Goal: Transaction & Acquisition: Book appointment/travel/reservation

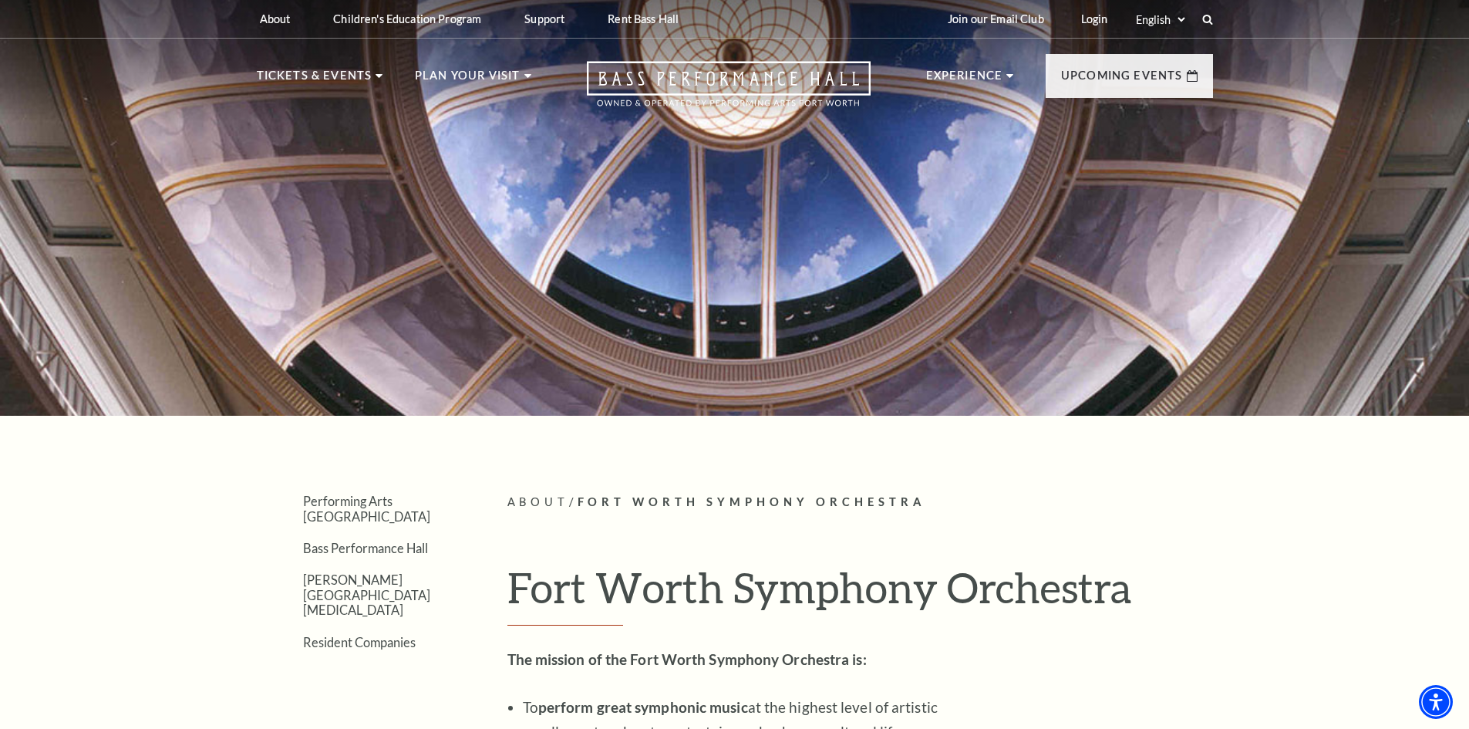
drag, startPoint x: 662, startPoint y: 193, endPoint x: 645, endPoint y: 183, distance: 19.7
click at [662, 193] on div at bounding box center [734, 203] width 1469 height 425
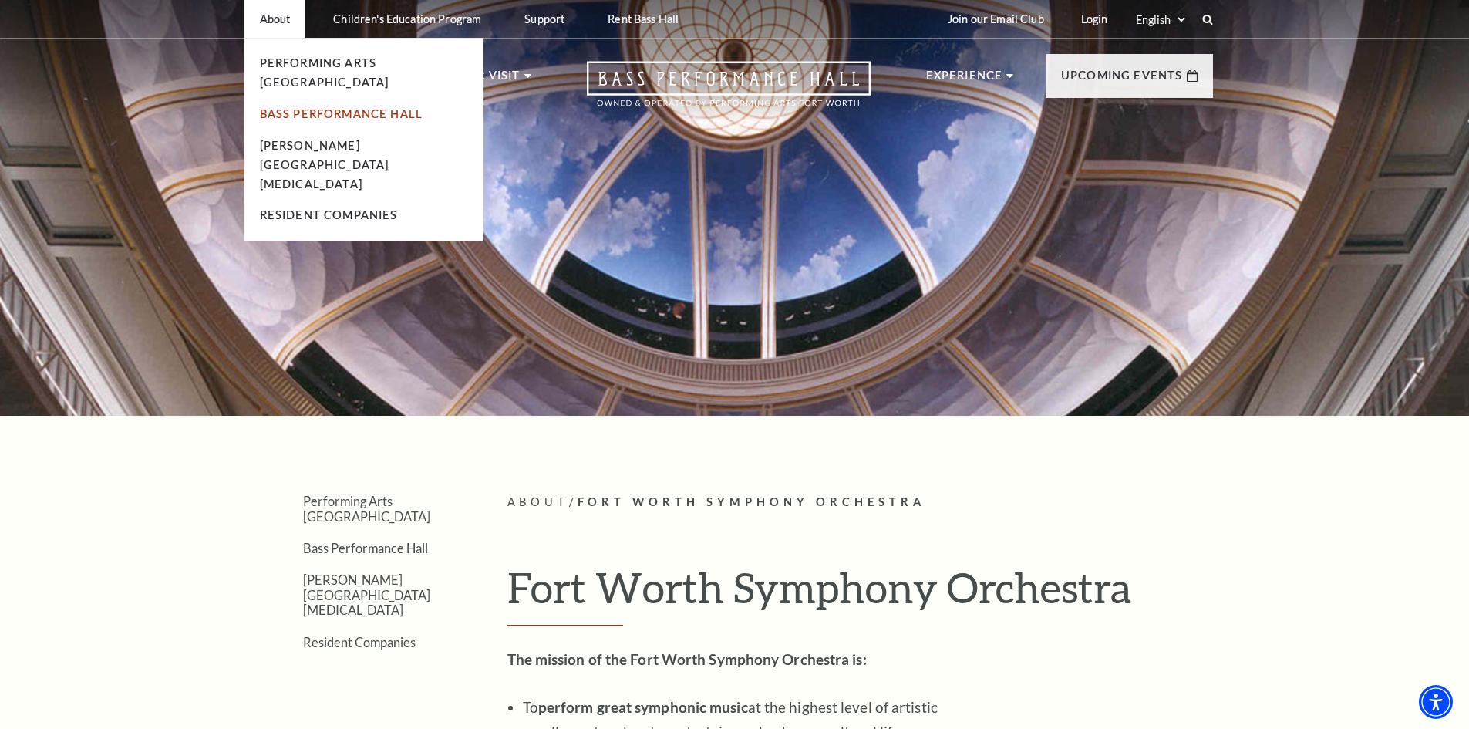
click at [317, 107] on link "Bass Performance Hall" at bounding box center [341, 113] width 163 height 13
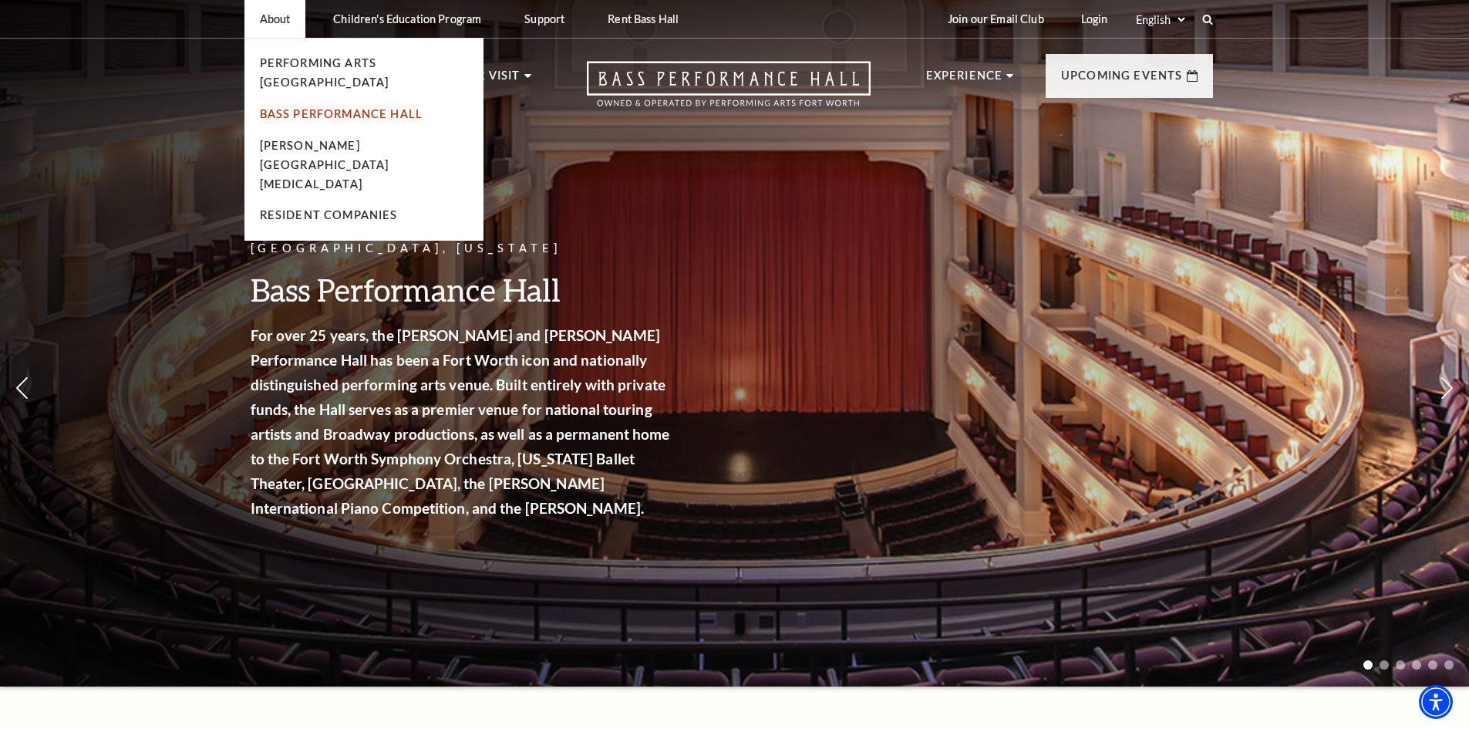
click at [321, 107] on link "Bass Performance Hall" at bounding box center [341, 113] width 163 height 13
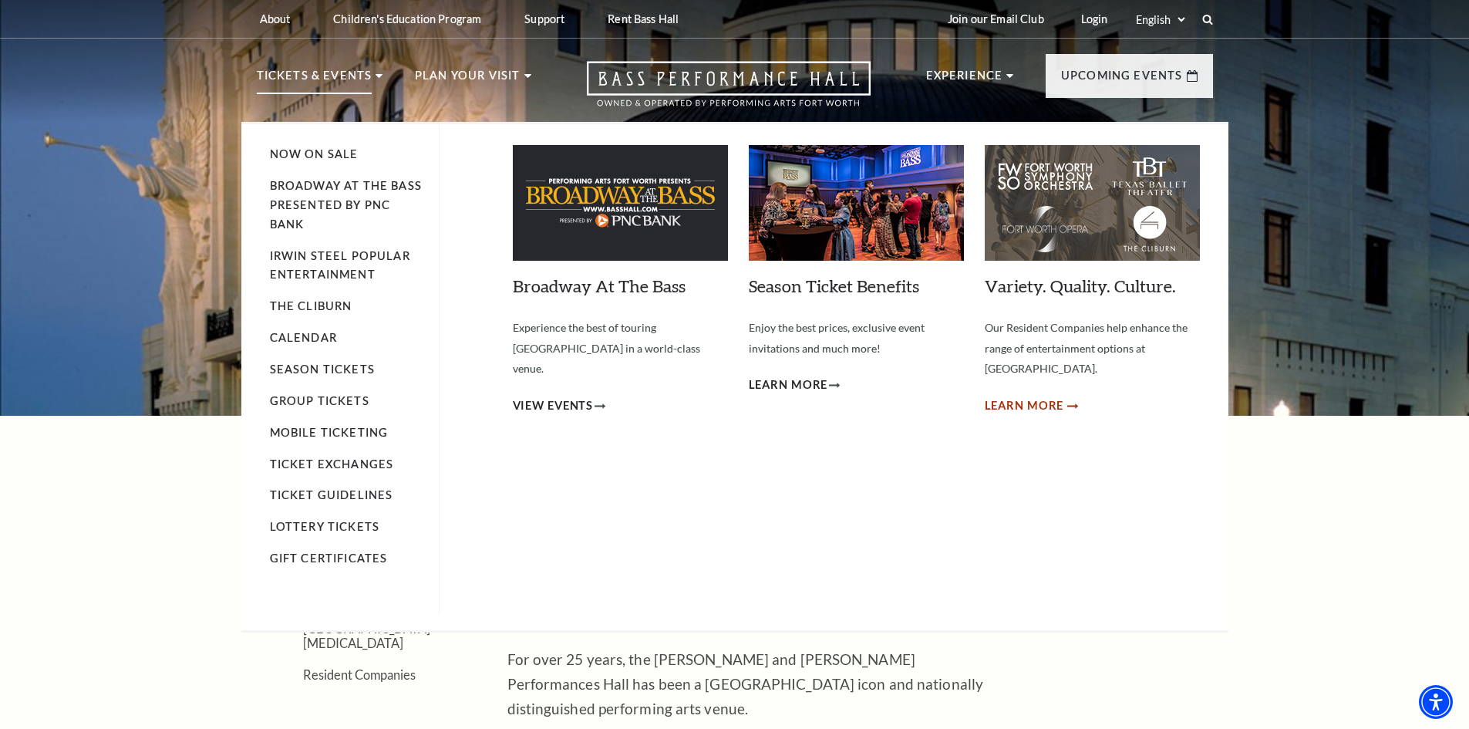
click at [1059, 396] on span "Learn More" at bounding box center [1024, 405] width 79 height 19
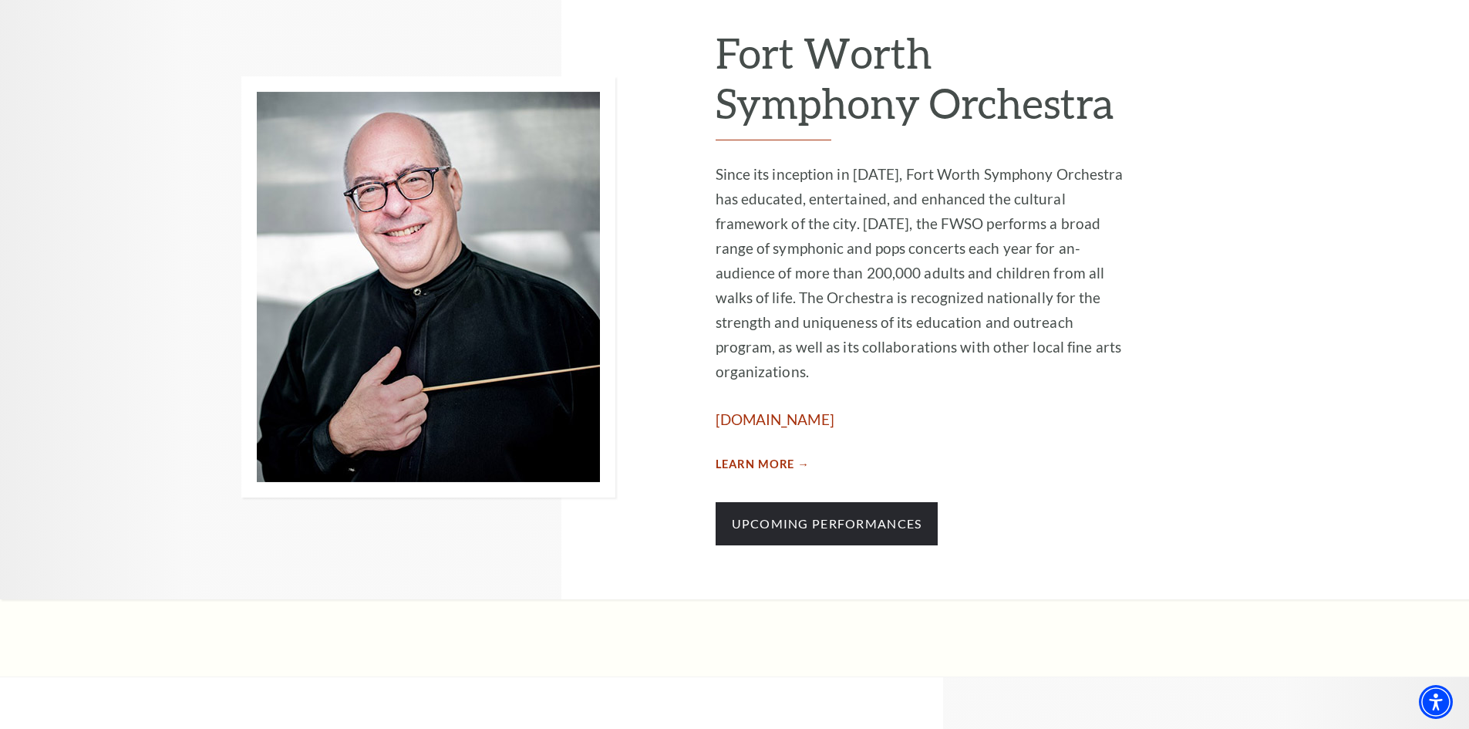
scroll to position [925, 0]
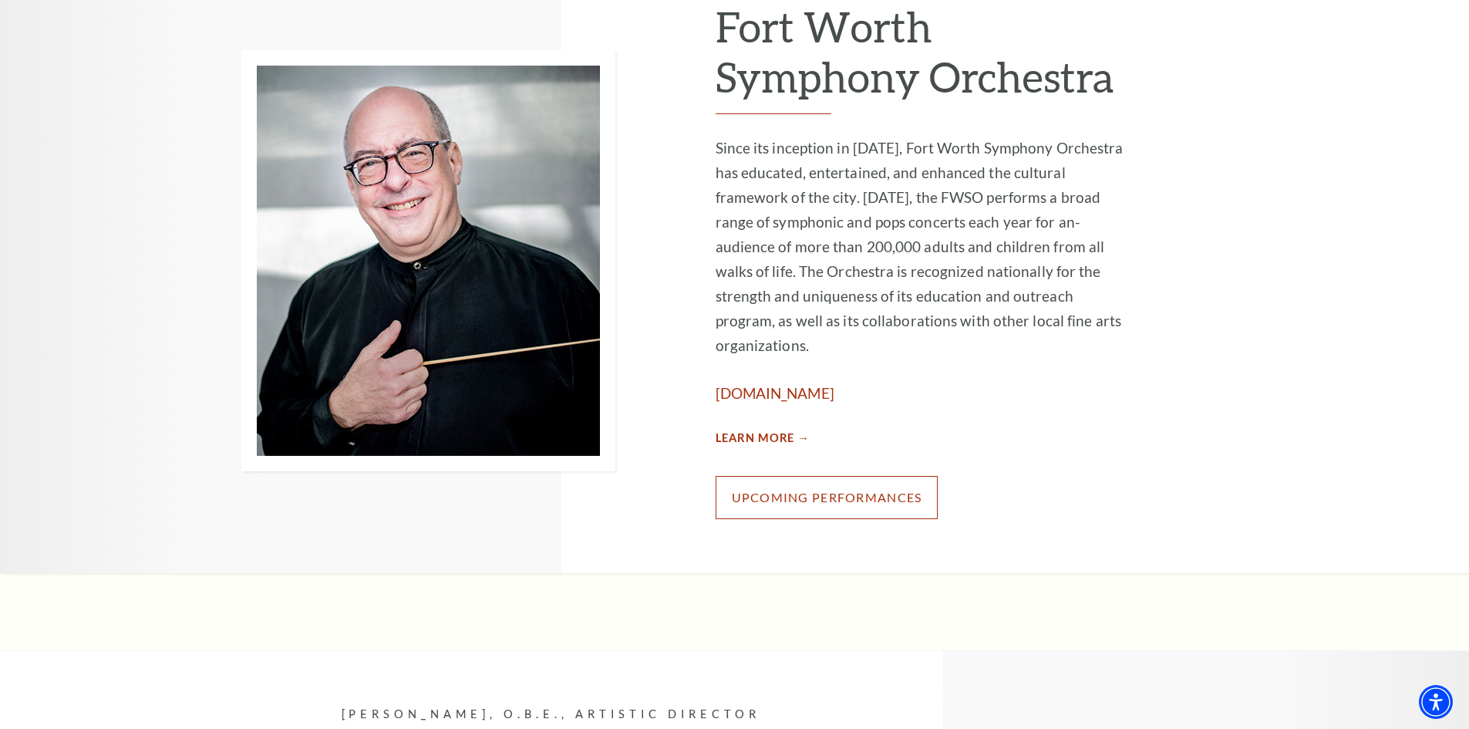
click at [791, 476] on link "Upcoming Performances" at bounding box center [826, 497] width 223 height 43
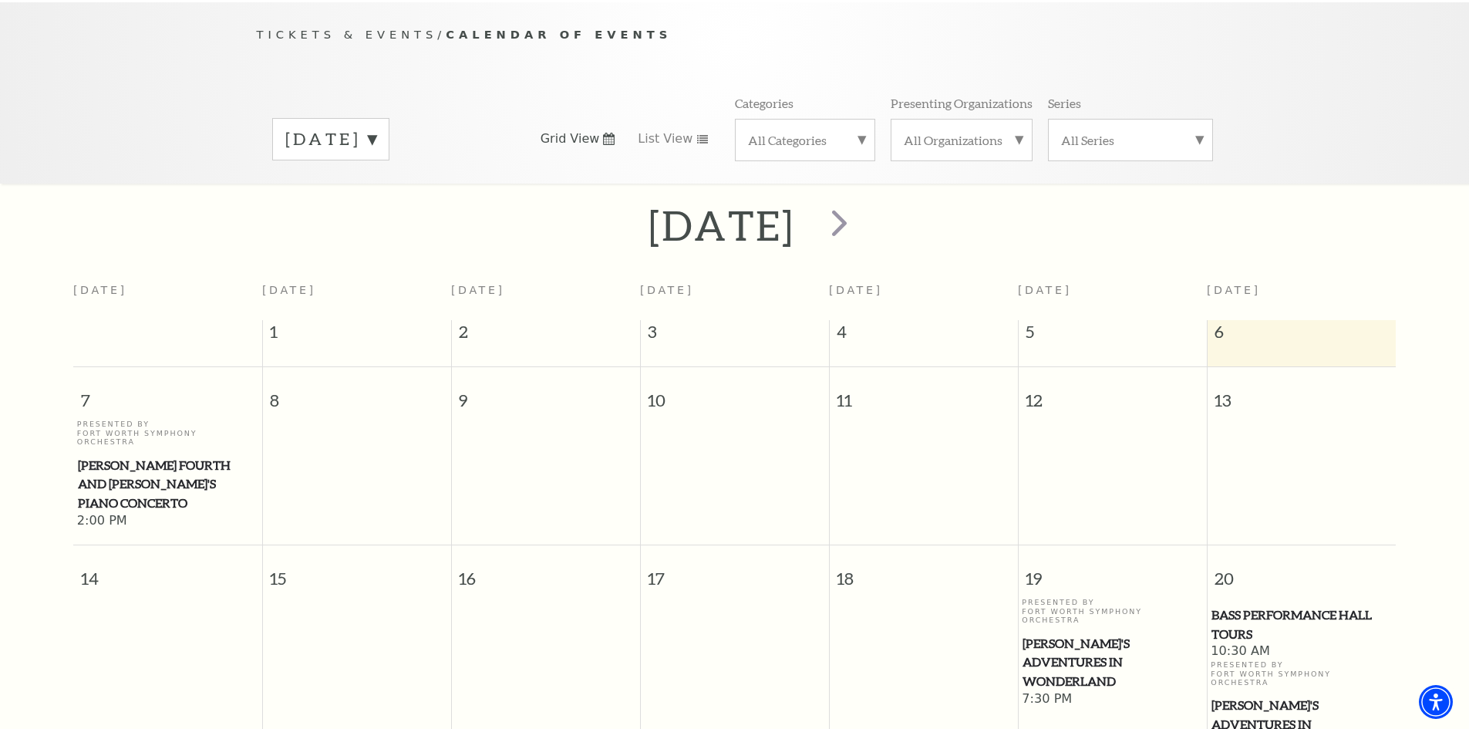
scroll to position [59, 0]
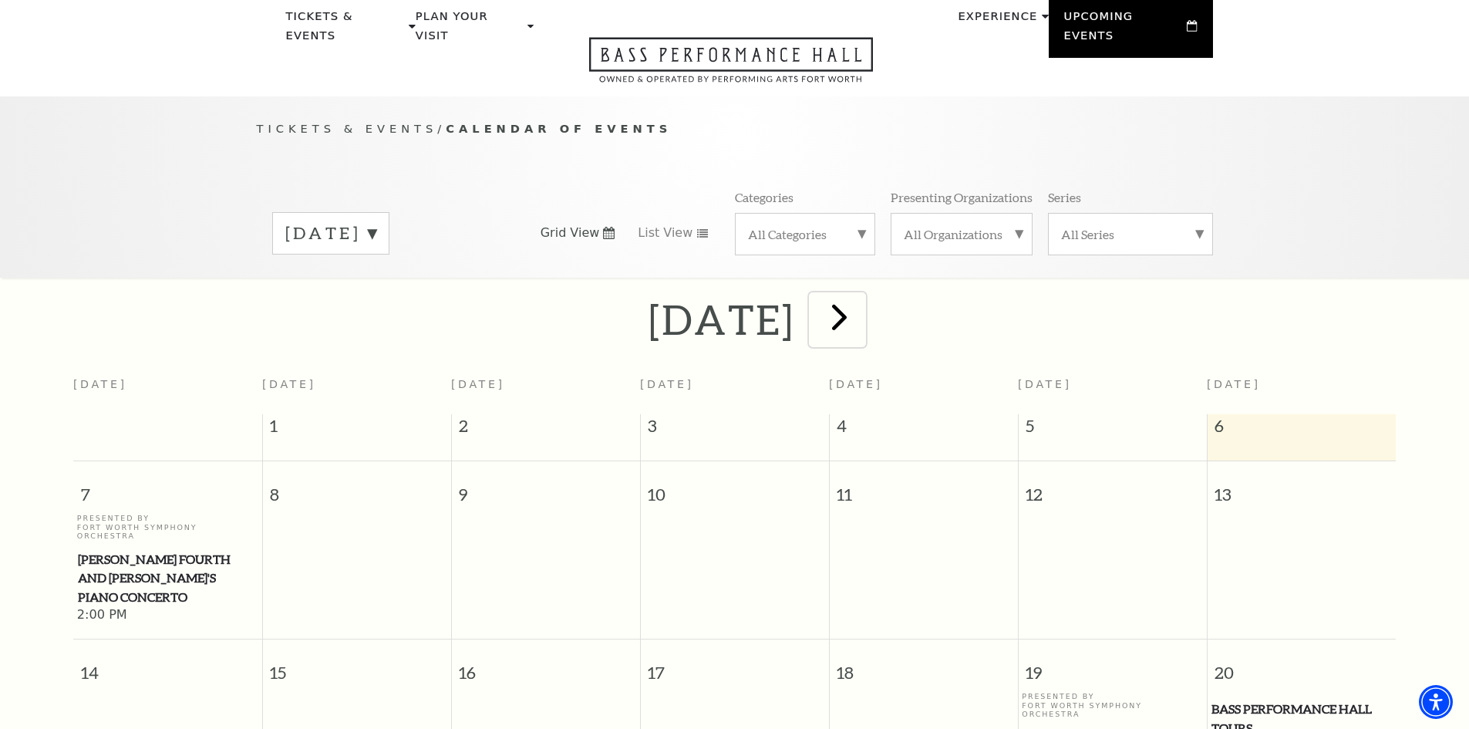
click at [861, 306] on span "next" at bounding box center [839, 317] width 44 height 44
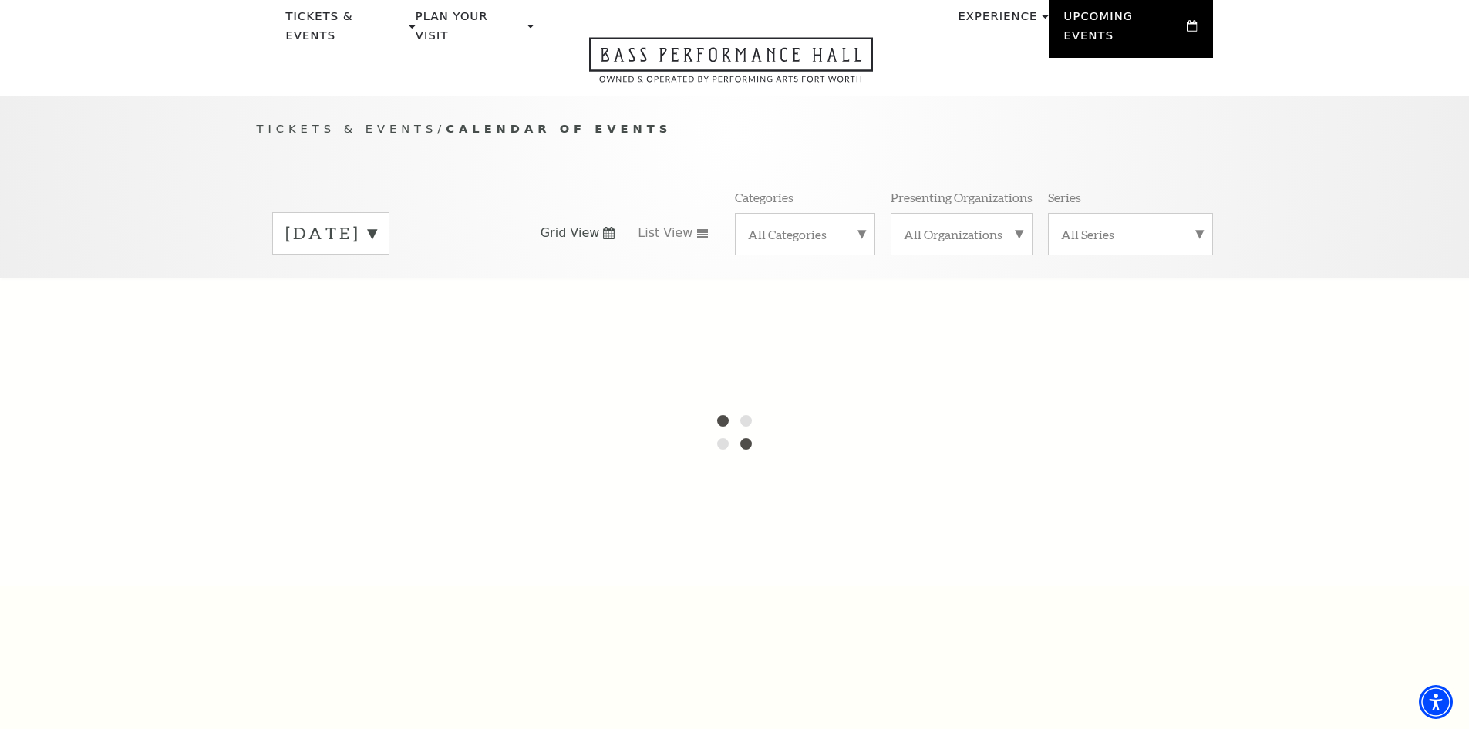
click at [848, 226] on label "All Categories" at bounding box center [805, 234] width 114 height 16
click at [935, 226] on label "All Organizations" at bounding box center [962, 234] width 116 height 16
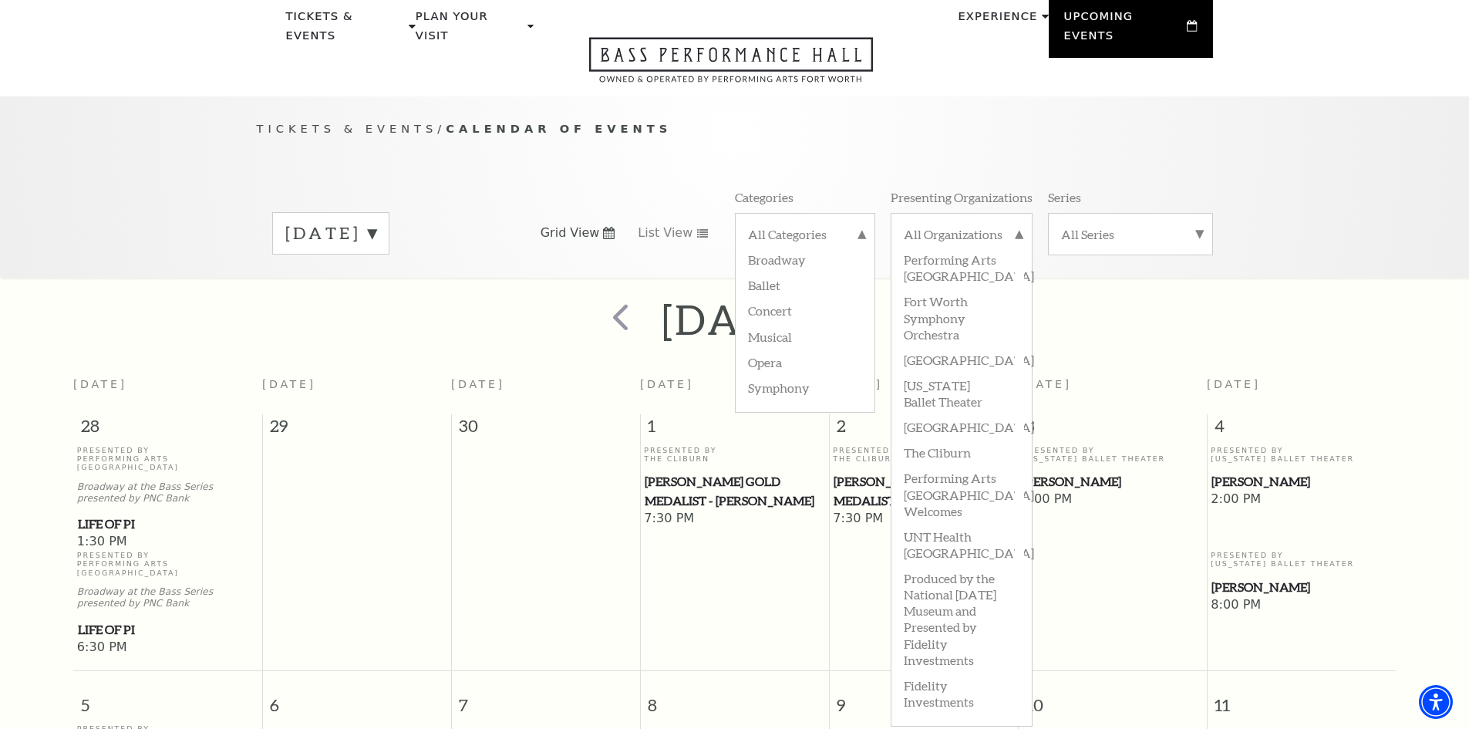
scroll to position [136, 0]
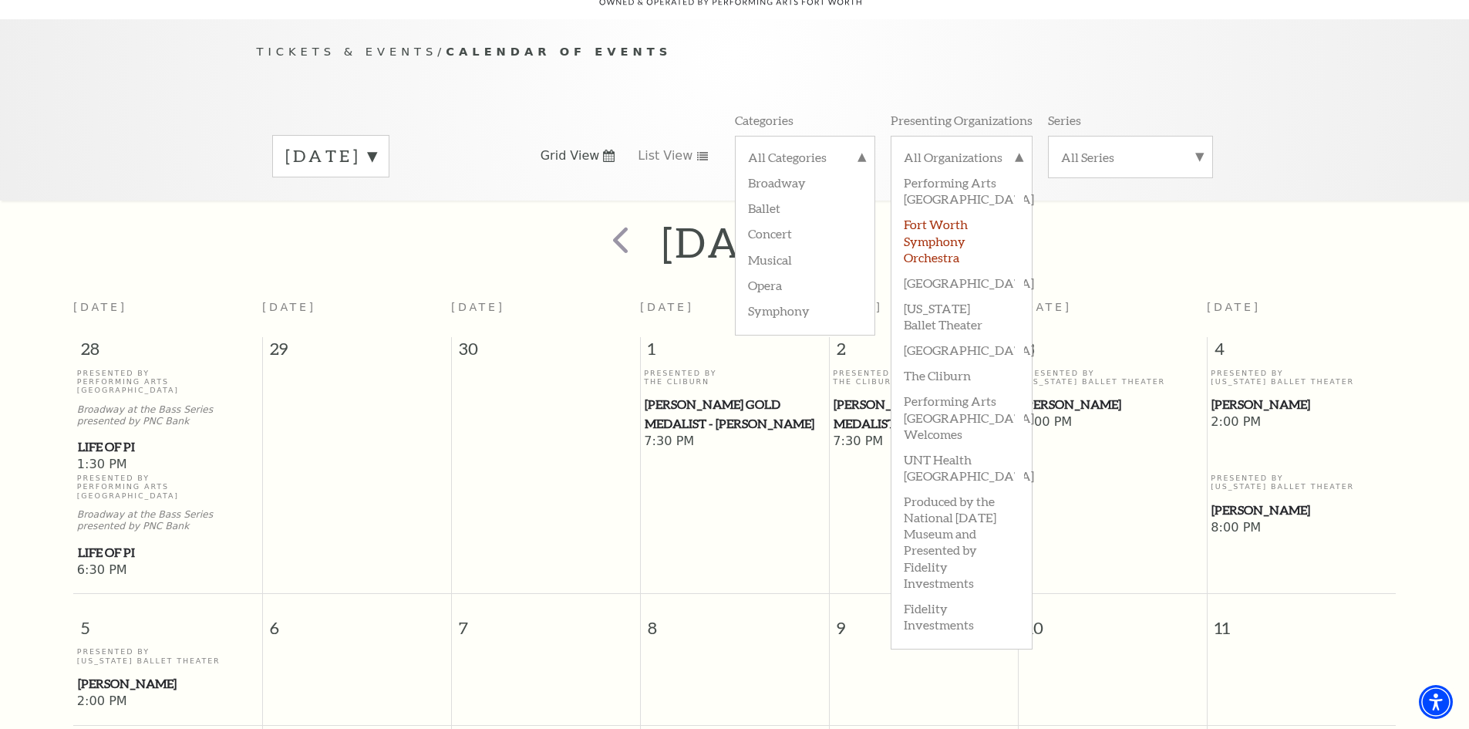
click at [944, 226] on label "Fort Worth Symphony Orchestra" at bounding box center [962, 239] width 116 height 58
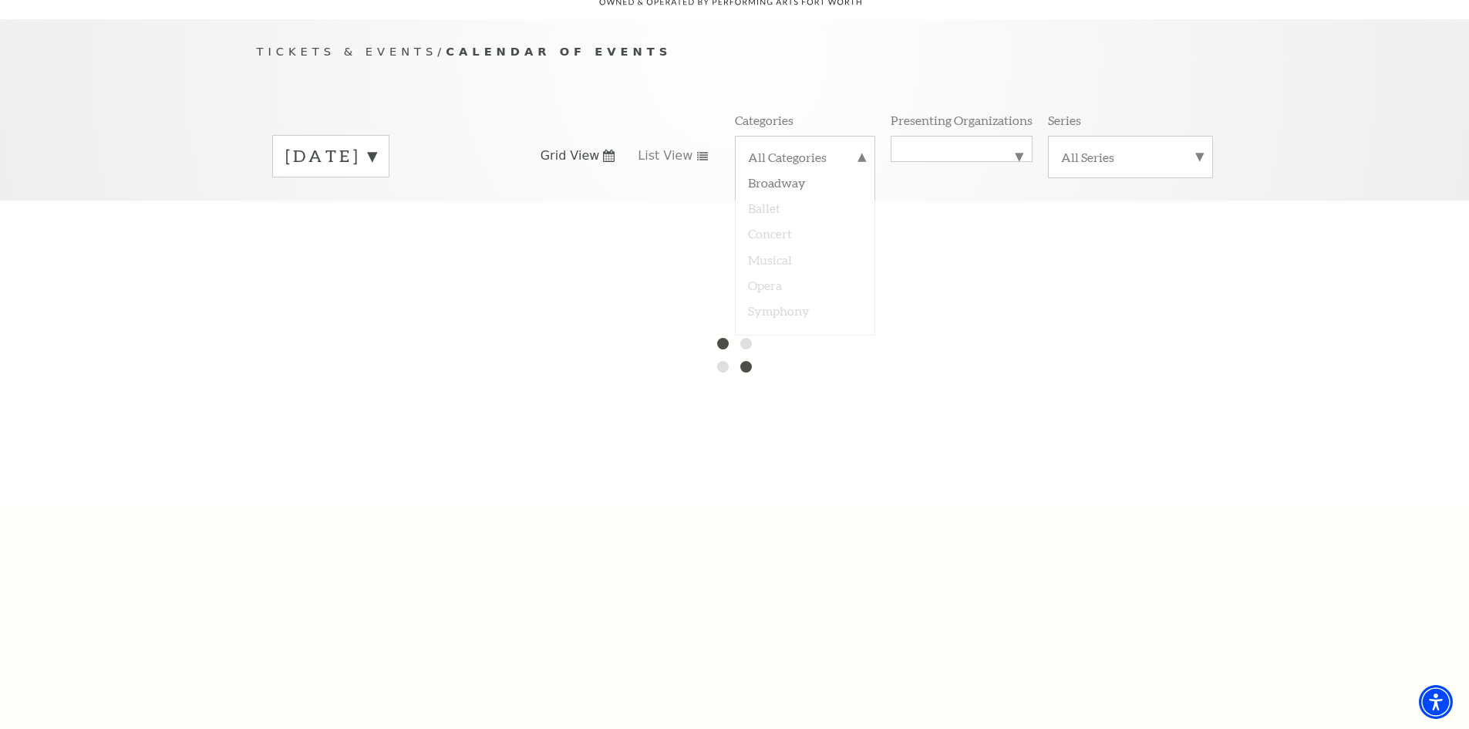
click at [977, 149] on label "Fort Worth Symphony Orchestra" at bounding box center [962, 149] width 116 height 0
click at [1261, 108] on div "Tickets & Events / Calendar of Events October 2025 Grid View List View Categori…" at bounding box center [734, 109] width 1469 height 181
click at [852, 149] on label "All Categories" at bounding box center [805, 159] width 114 height 20
click at [1294, 116] on div "Tickets & Events / Calendar of Events October 2025 Grid View List View Categori…" at bounding box center [734, 109] width 1469 height 181
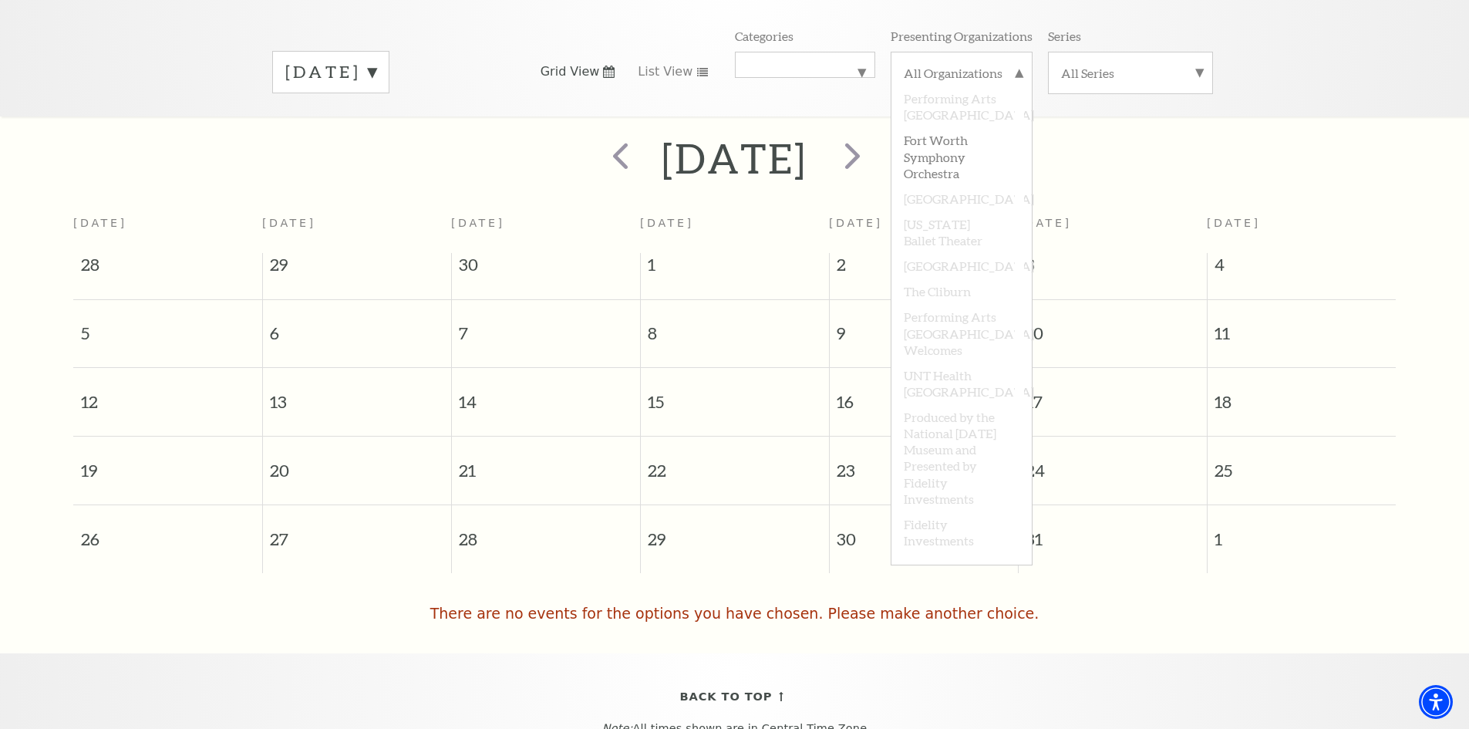
scroll to position [214, 0]
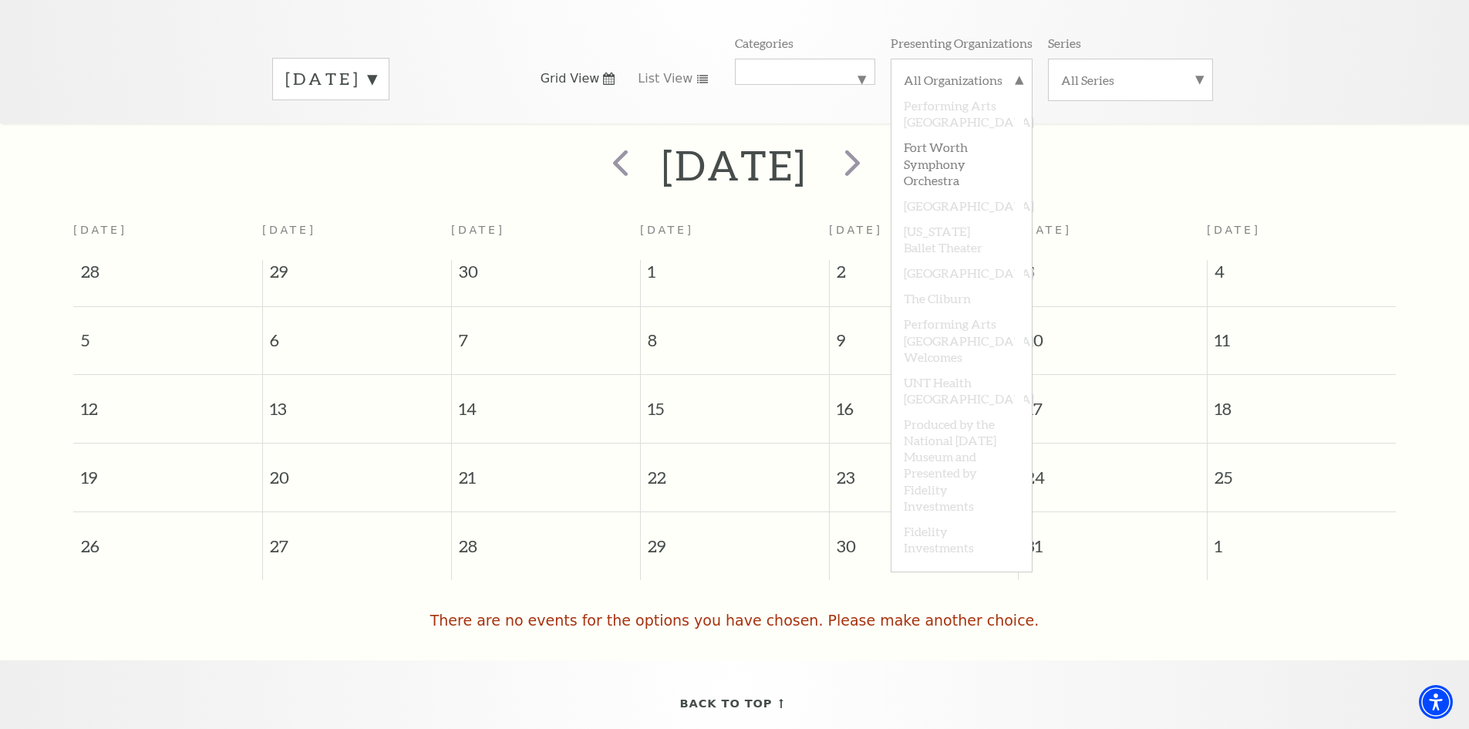
click at [807, 140] on h2 "October 2025" at bounding box center [735, 164] width 146 height 49
click at [1015, 72] on label "All Organizations" at bounding box center [962, 82] width 116 height 20
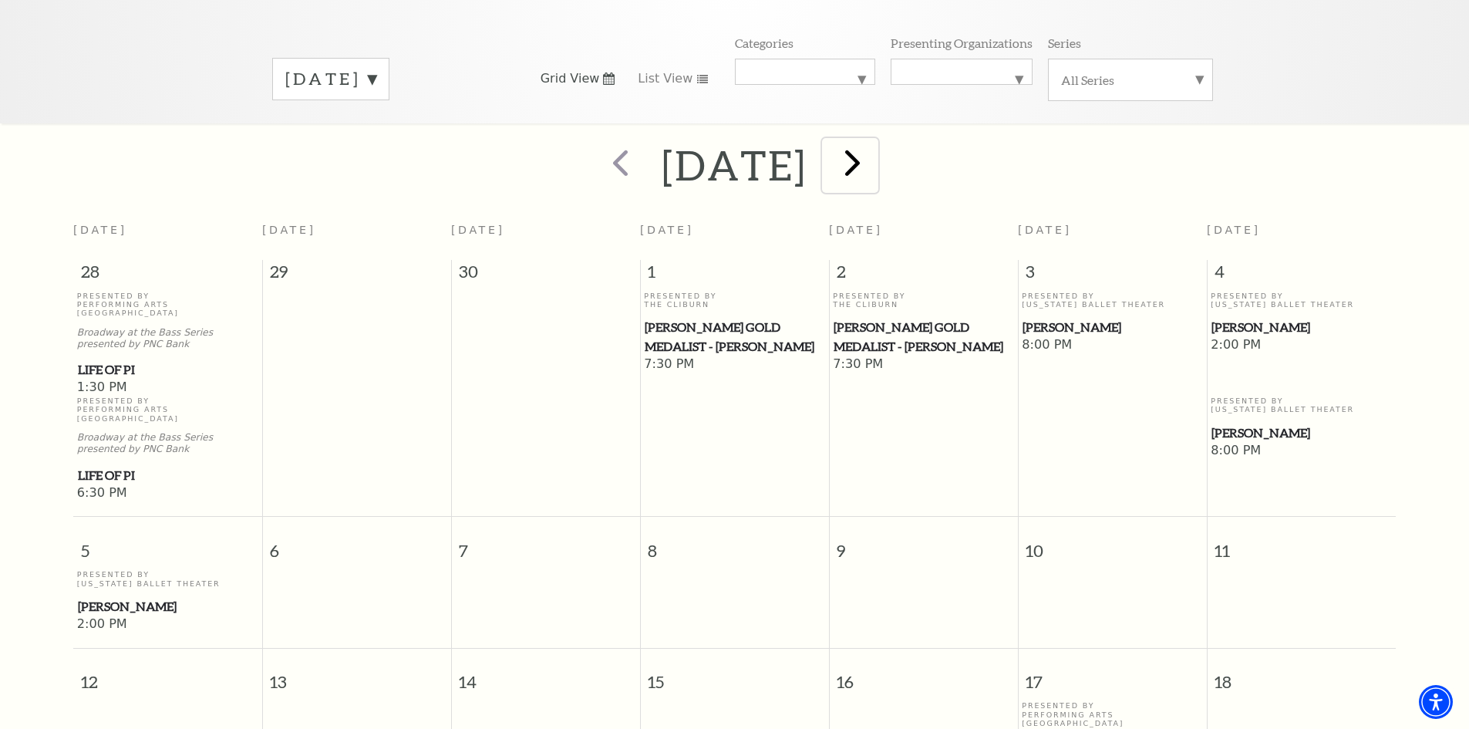
click at [874, 153] on span "next" at bounding box center [852, 162] width 44 height 44
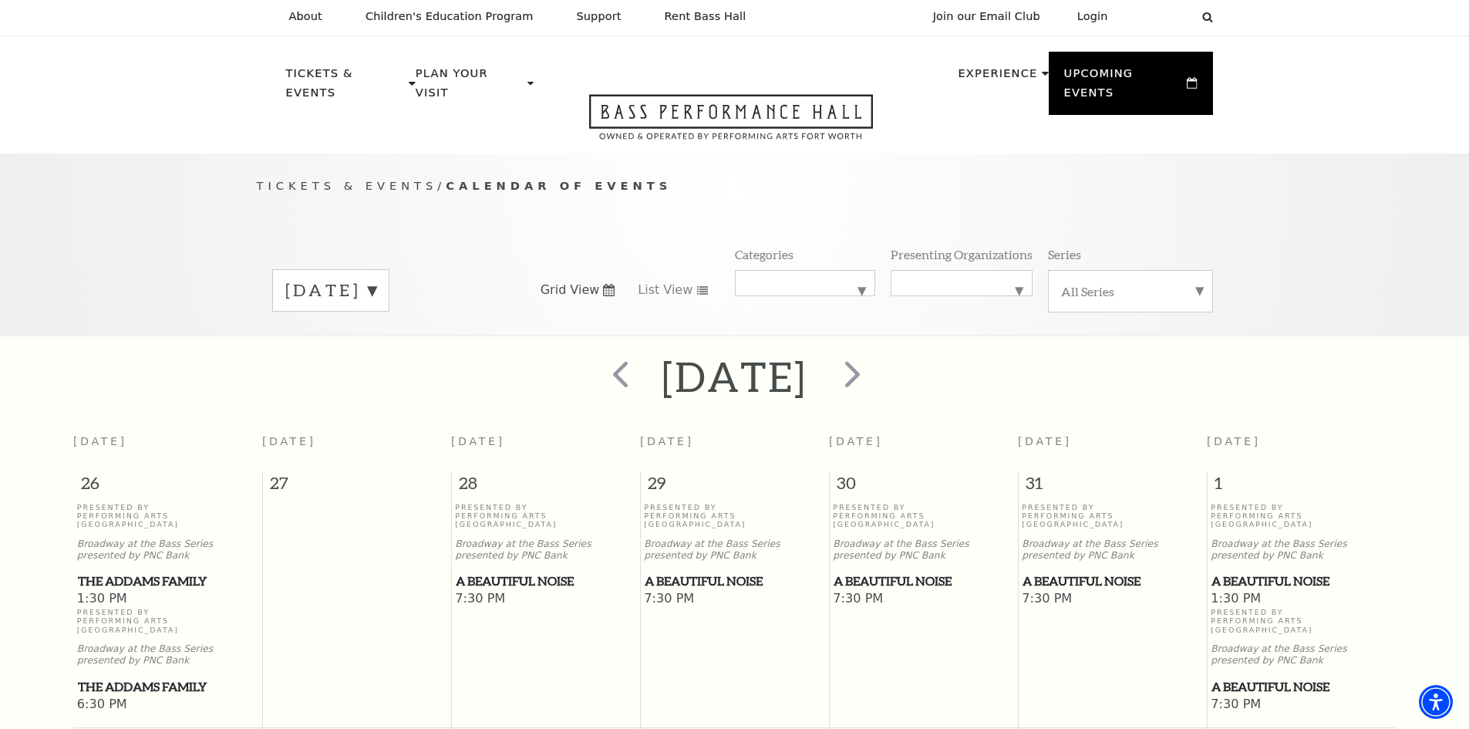
scroll to position [0, 0]
click at [922, 285] on label "All Organizations" at bounding box center [962, 285] width 116 height 0
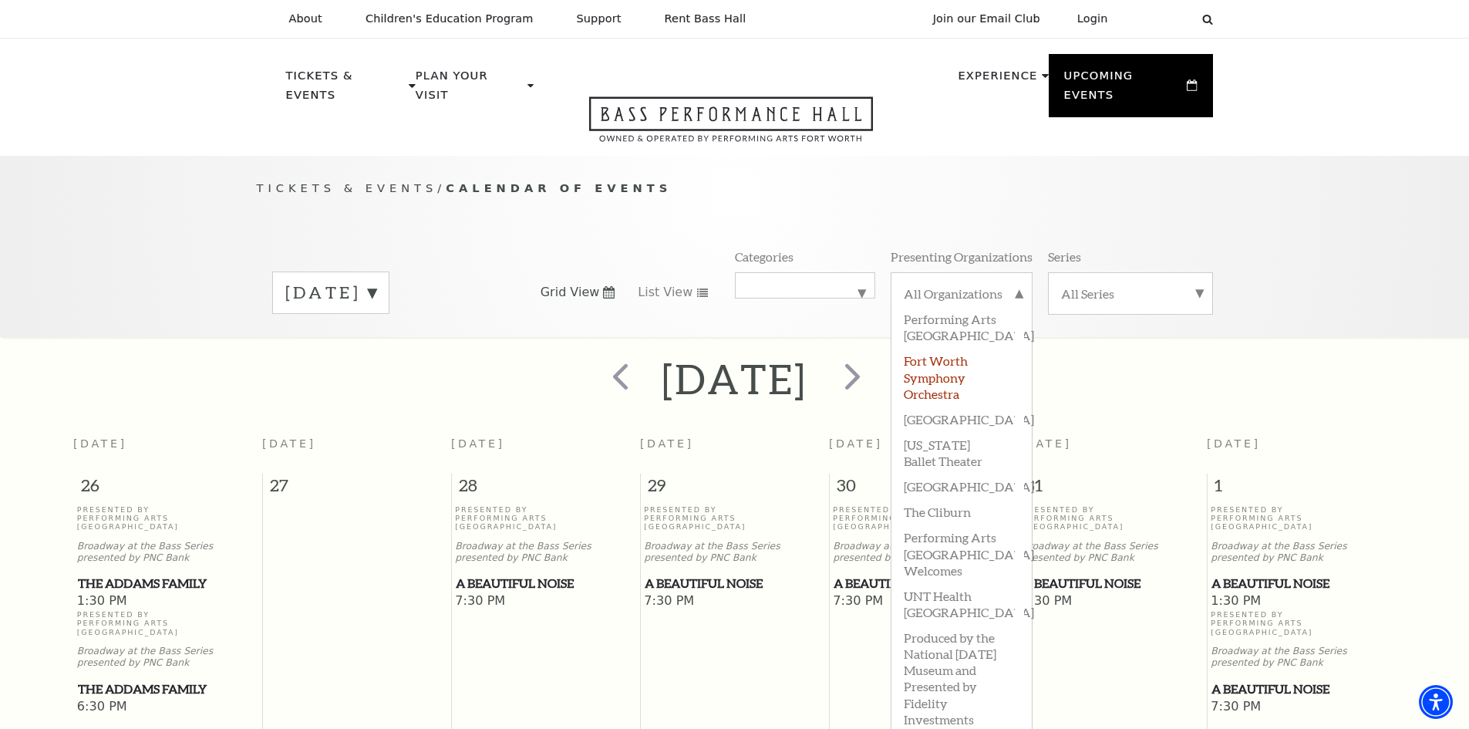
click at [944, 360] on label "Fort Worth Symphony Orchestra" at bounding box center [962, 376] width 116 height 58
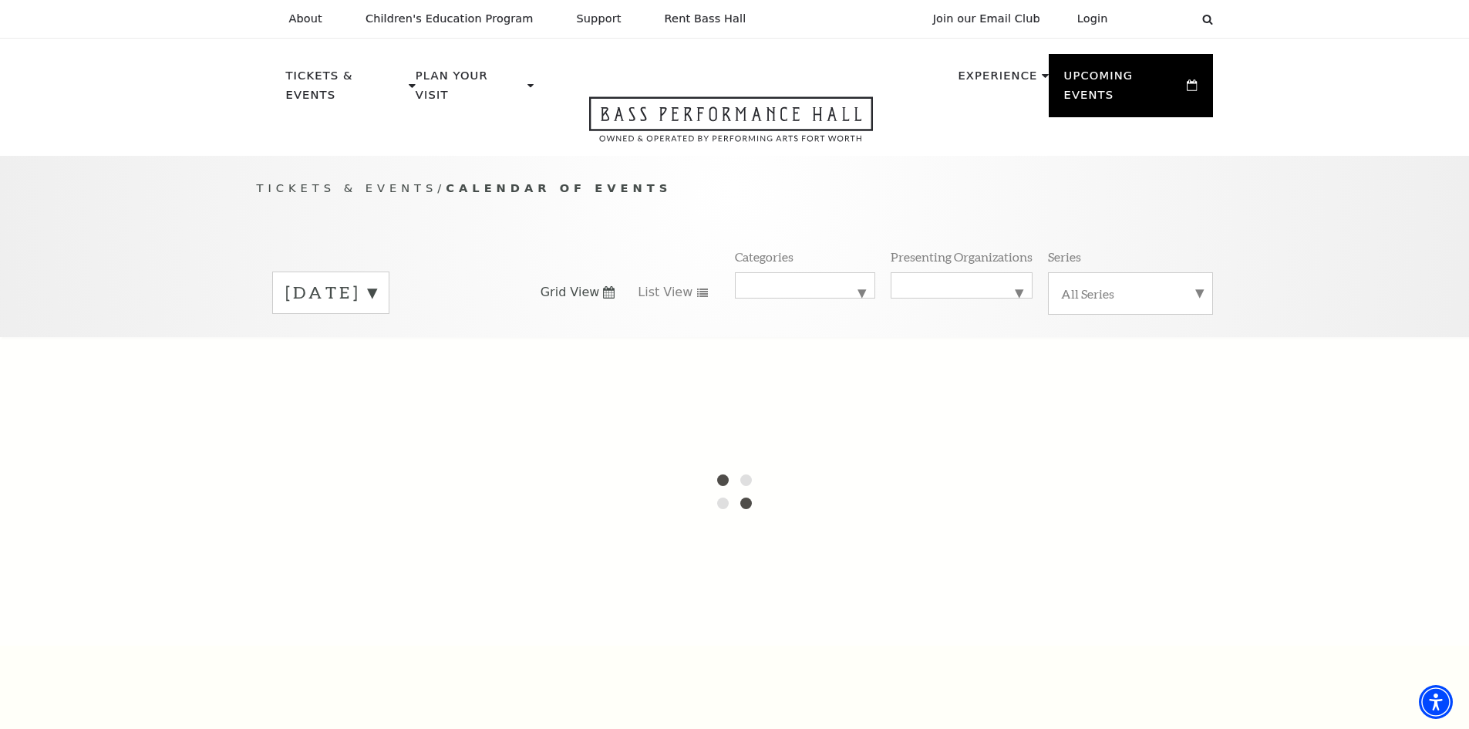
drag, startPoint x: 1018, startPoint y: 173, endPoint x: 1028, endPoint y: 167, distance: 11.8
click at [1019, 179] on p "Tickets & Events / Calendar of Events" at bounding box center [735, 188] width 956 height 19
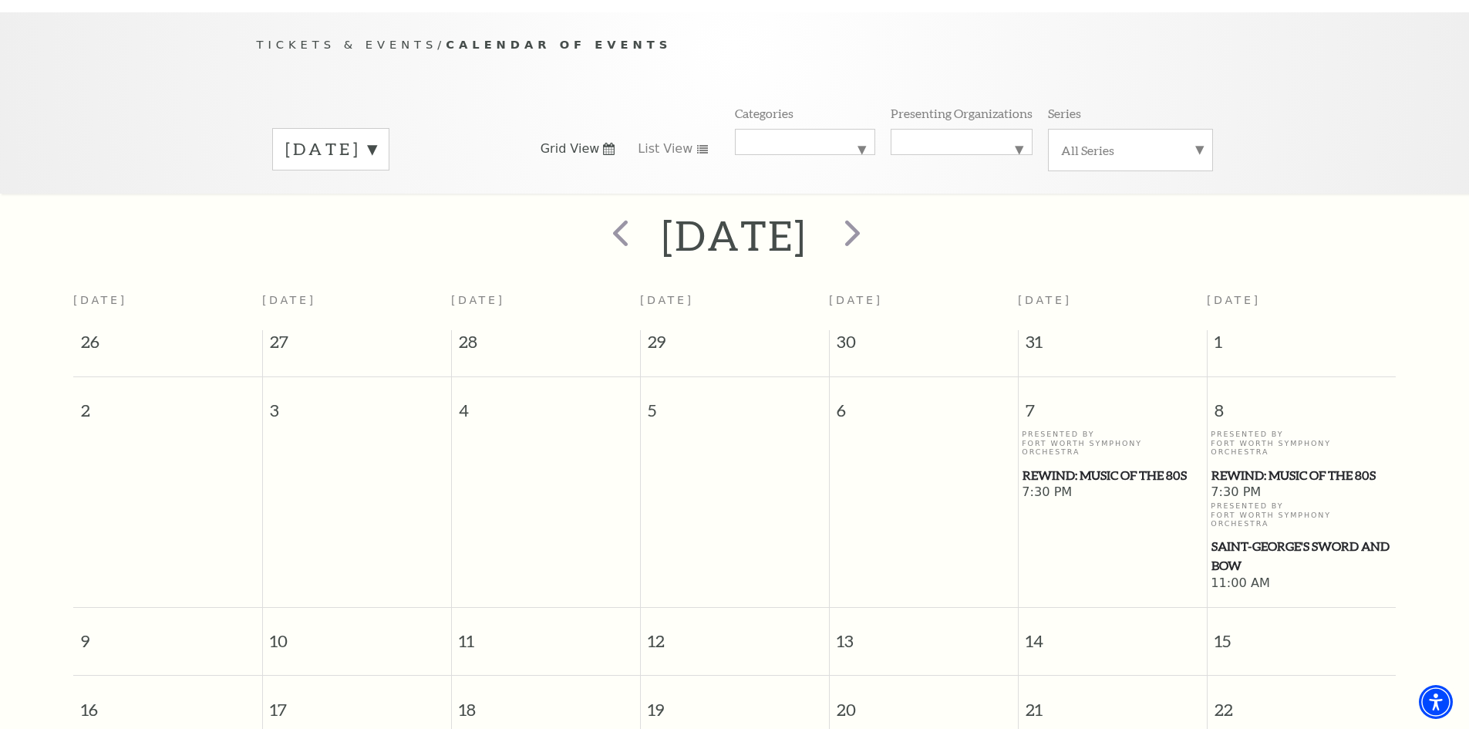
scroll to position [136, 0]
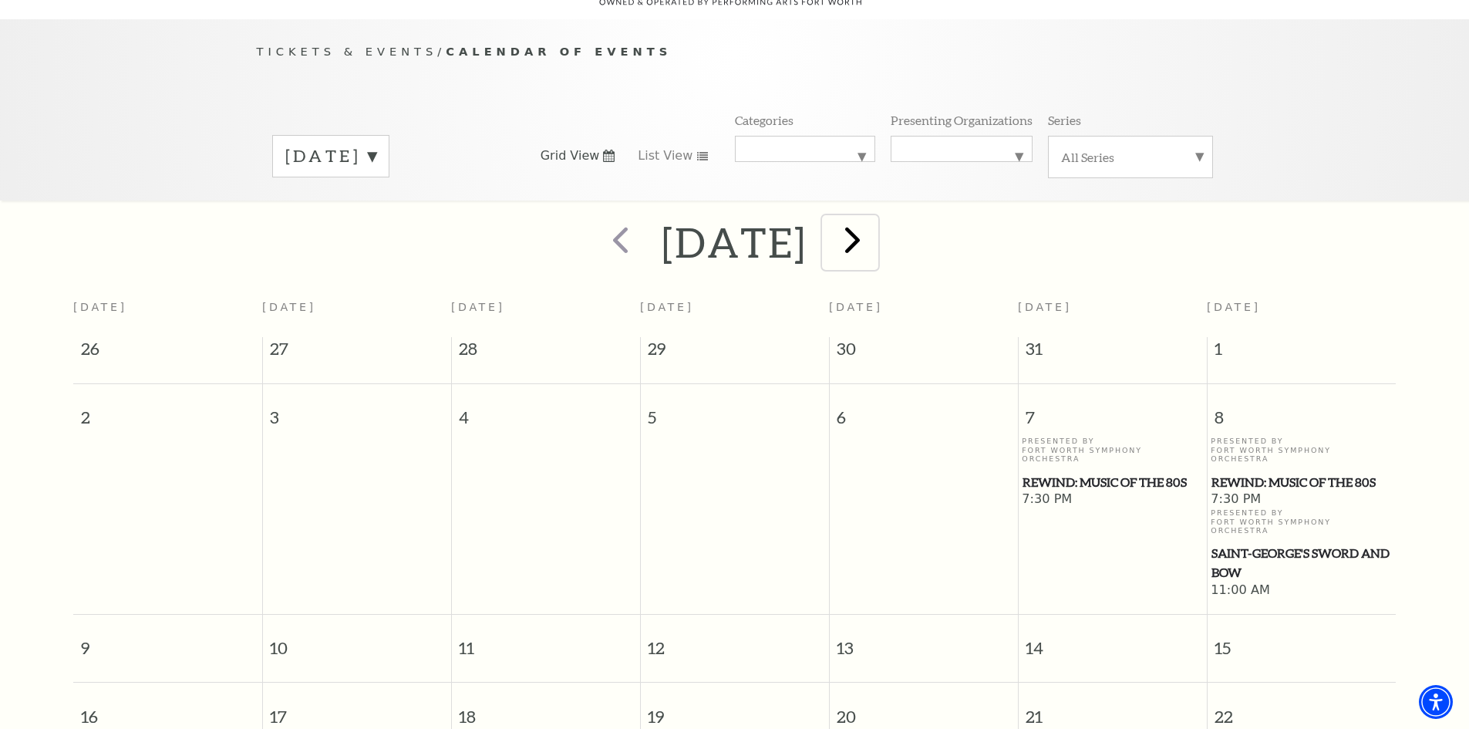
click at [874, 222] on span "next" at bounding box center [852, 239] width 44 height 44
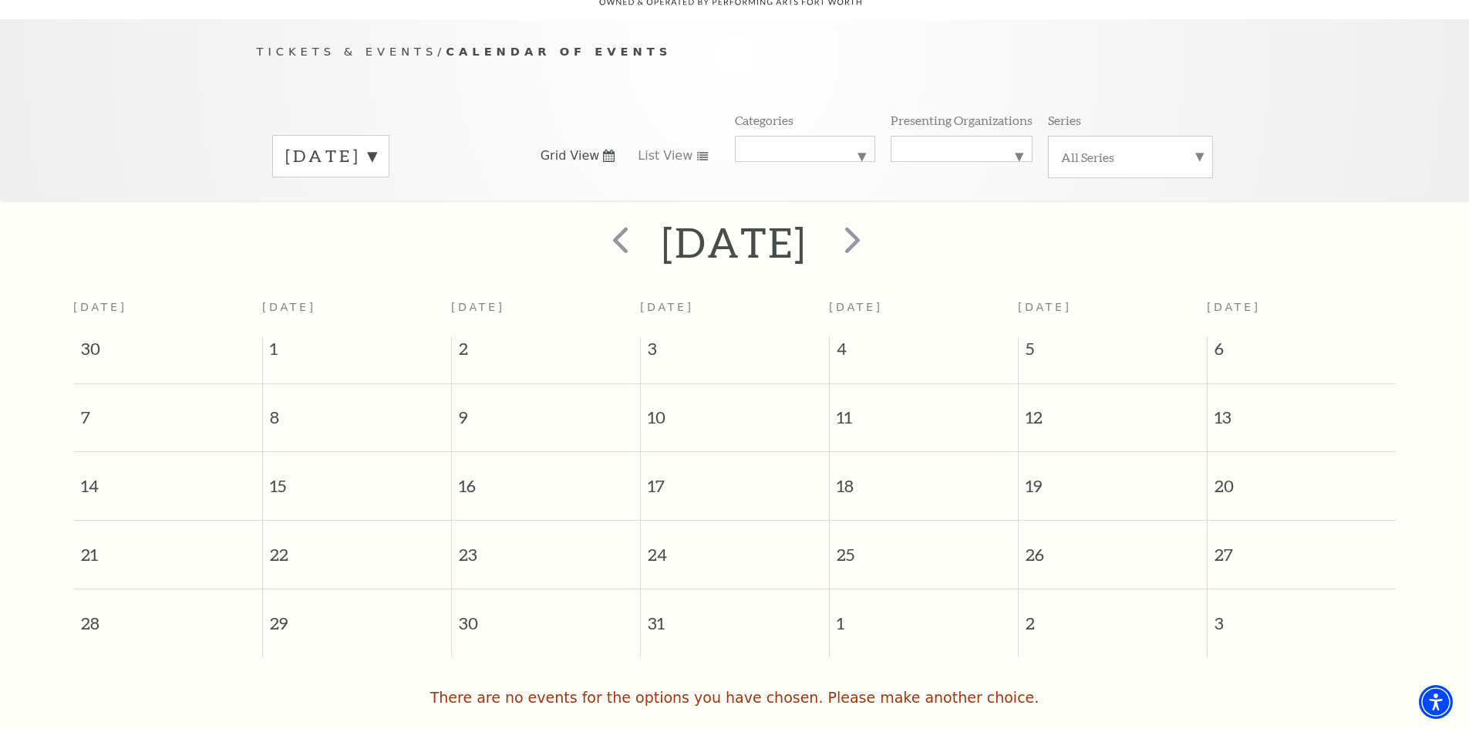
scroll to position [214, 0]
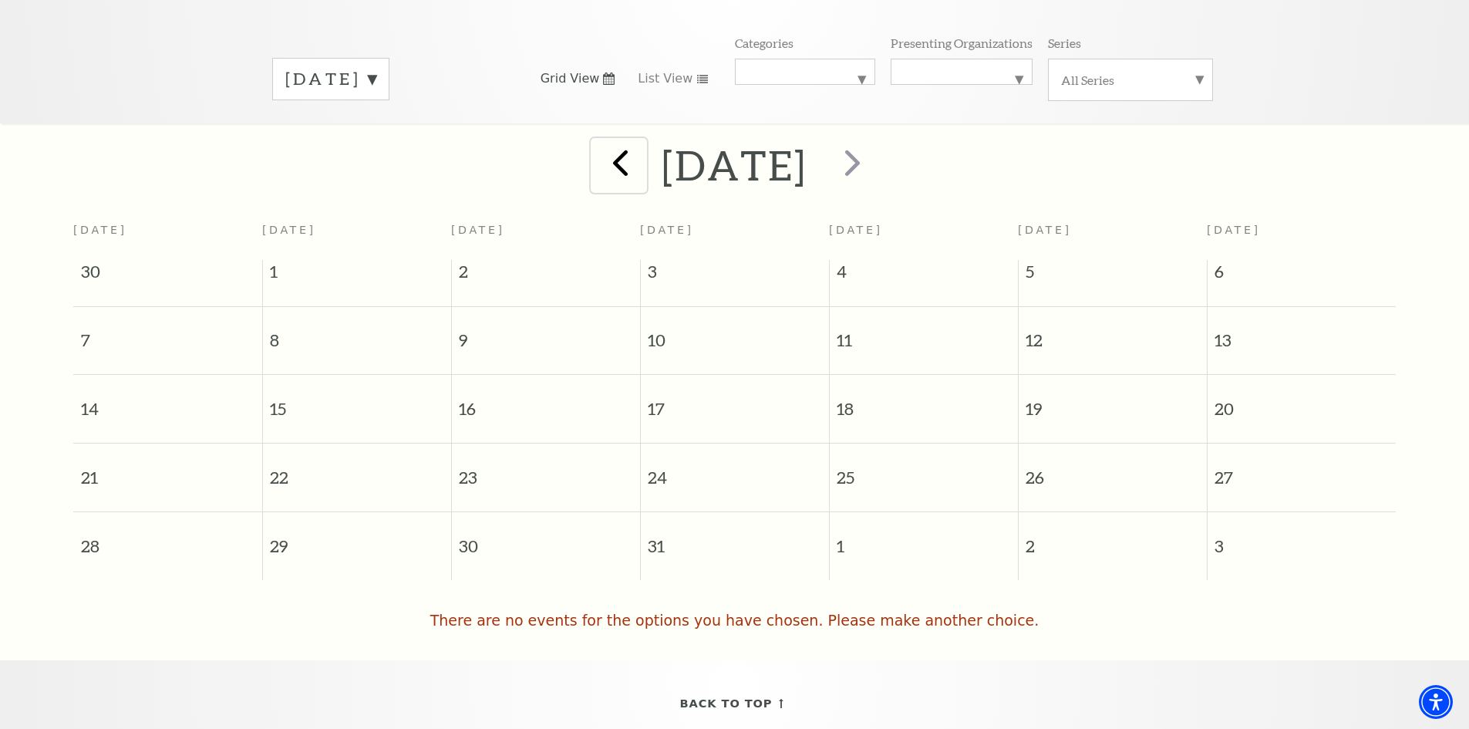
click at [598, 149] on span "prev" at bounding box center [620, 162] width 44 height 44
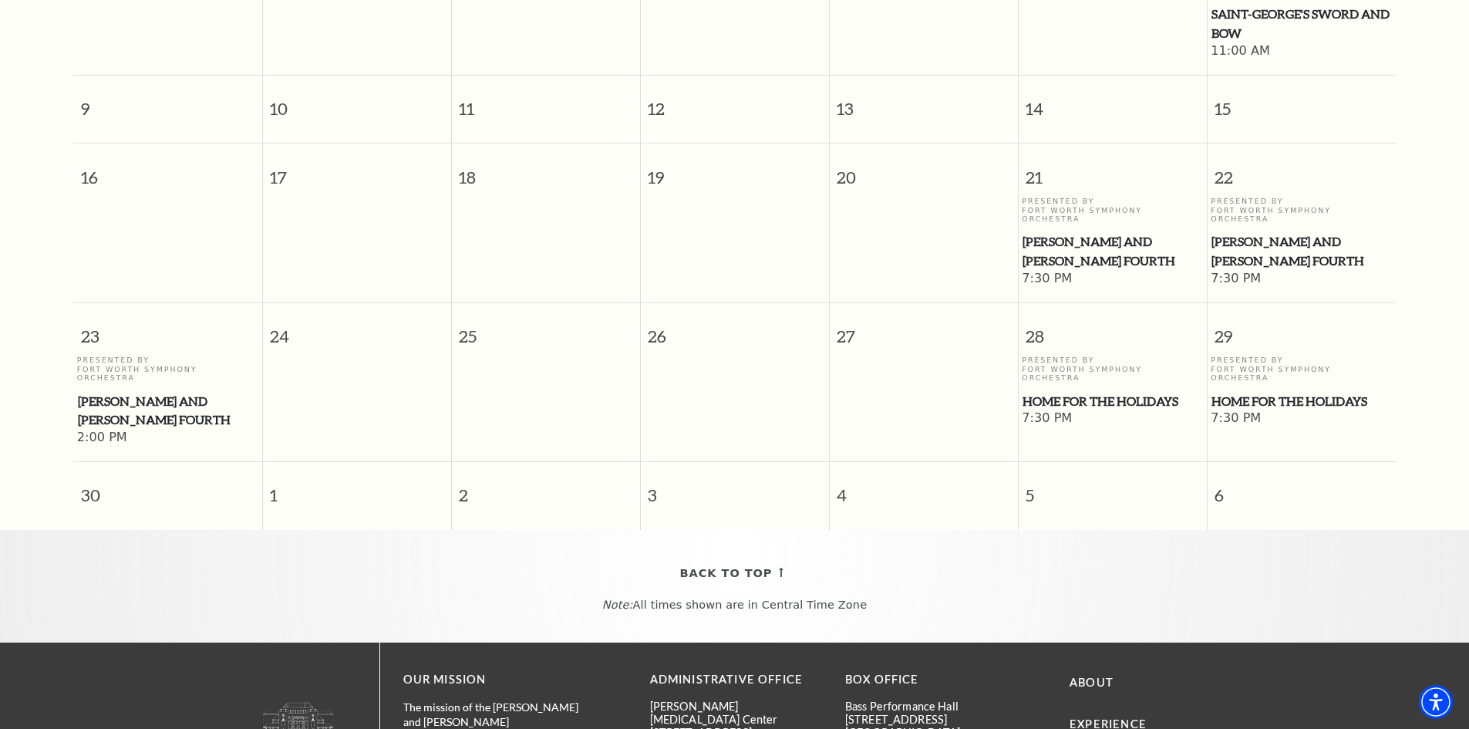
scroll to position [676, 0]
click at [1166, 231] on span "[PERSON_NAME] and [PERSON_NAME] Fourth" at bounding box center [1112, 250] width 180 height 38
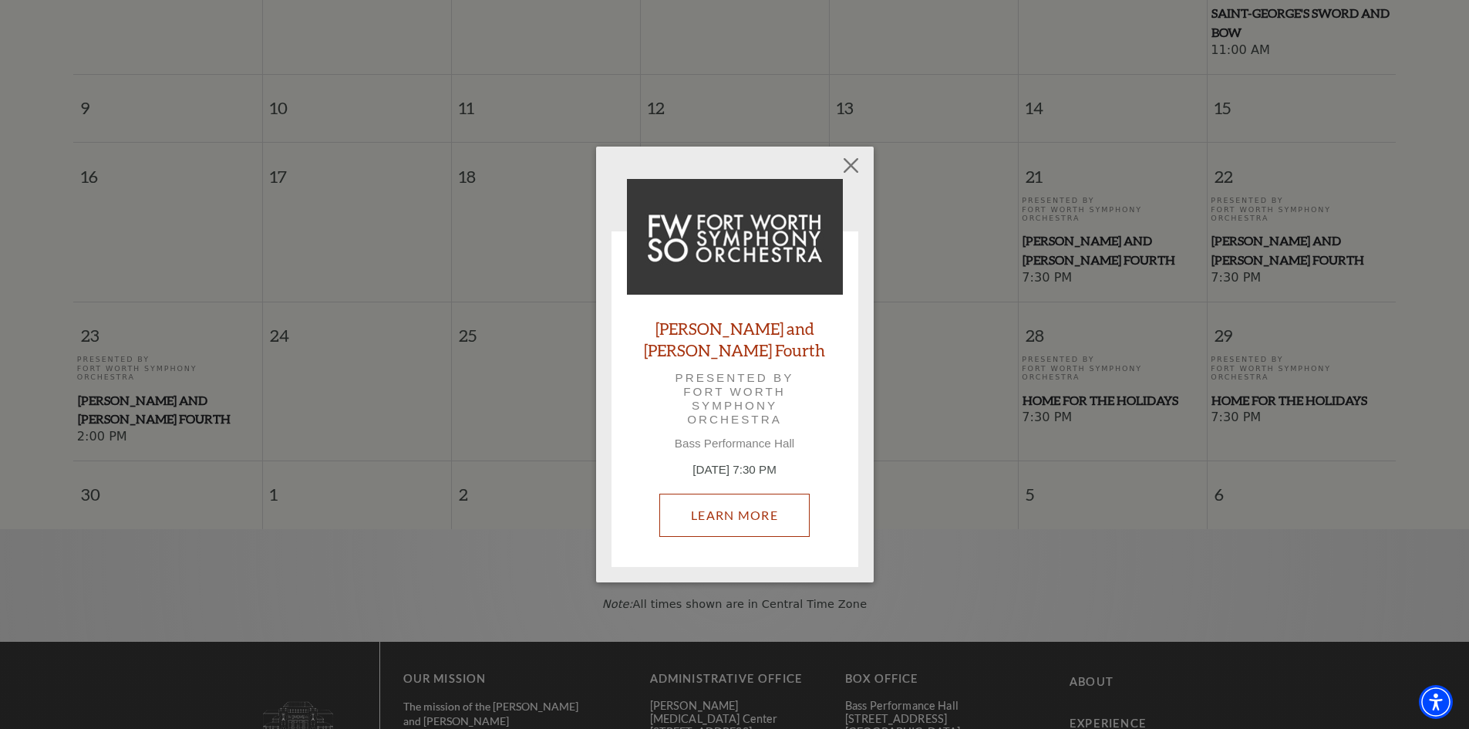
click at [756, 500] on link "Learn More" at bounding box center [734, 514] width 150 height 43
